Goal: Find specific page/section

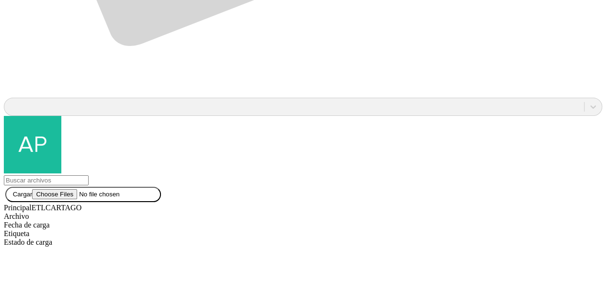
scroll to position [819, 0]
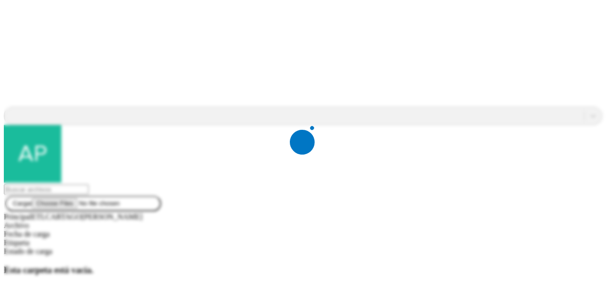
scroll to position [0, 0]
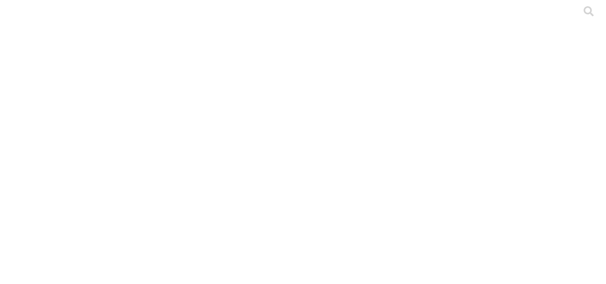
scroll to position [12, 0]
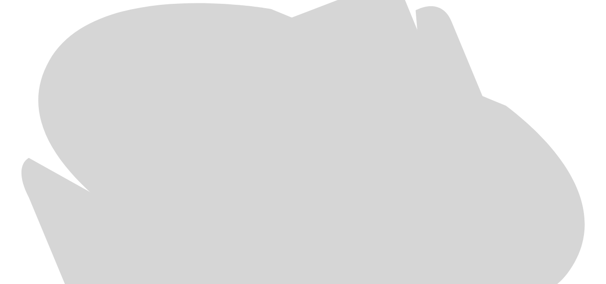
scroll to position [456, 0]
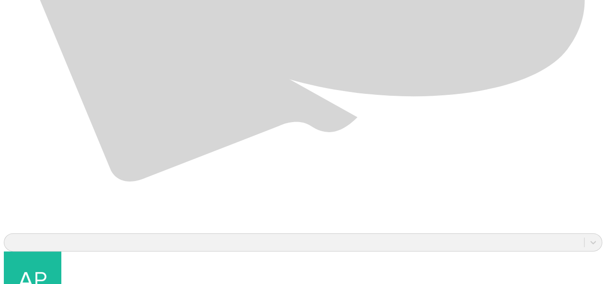
scroll to position [681, 0]
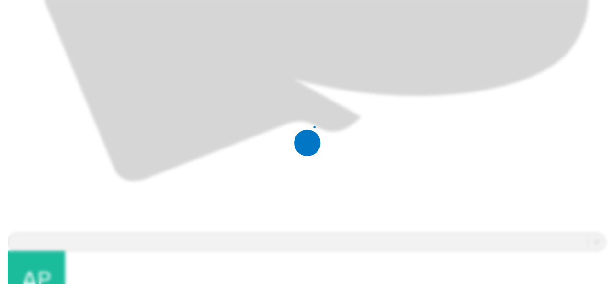
scroll to position [0, 0]
